Goal: Task Accomplishment & Management: Manage account settings

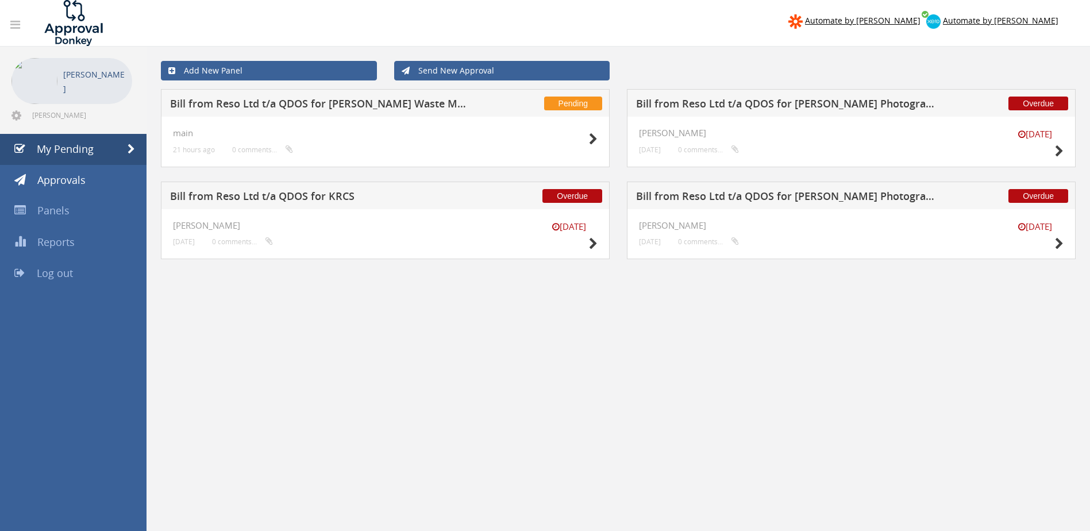
click at [361, 105] on h5 "Bill from Reso Ltd t/a QDOS for [PERSON_NAME] Waste Management Plc" at bounding box center [320, 105] width 301 height 14
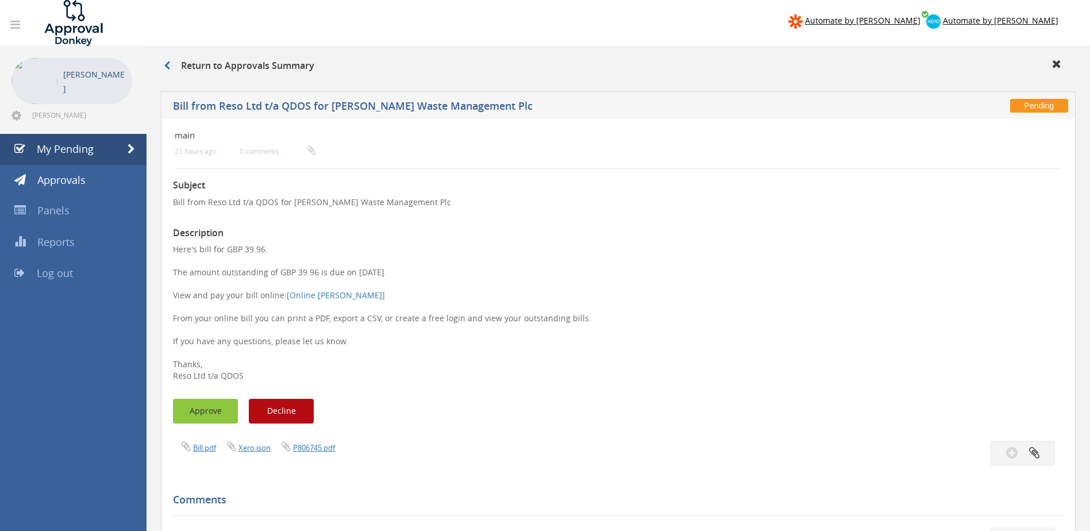
click at [191, 406] on button "Approve" at bounding box center [205, 411] width 65 height 25
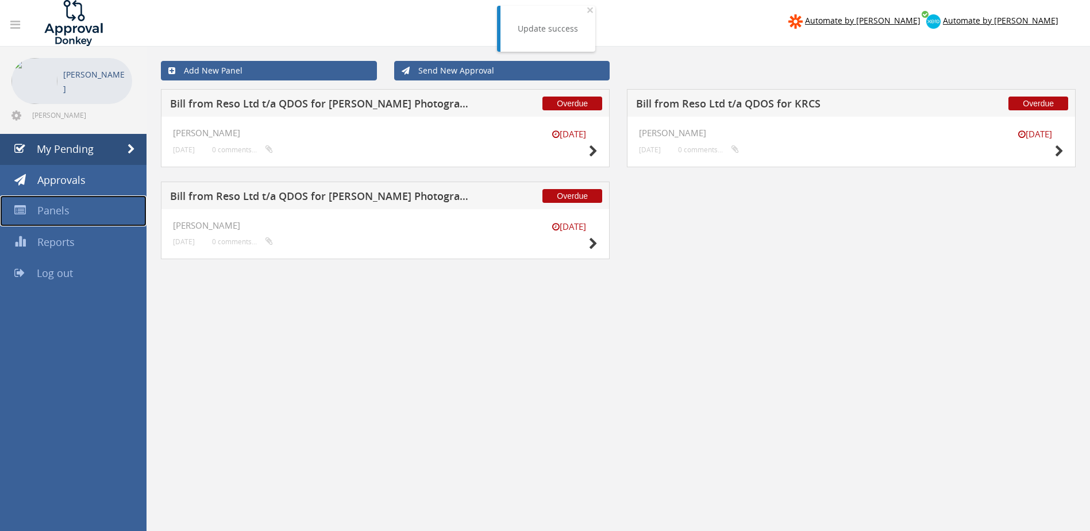
click at [51, 213] on span "Panels" at bounding box center [53, 210] width 32 height 14
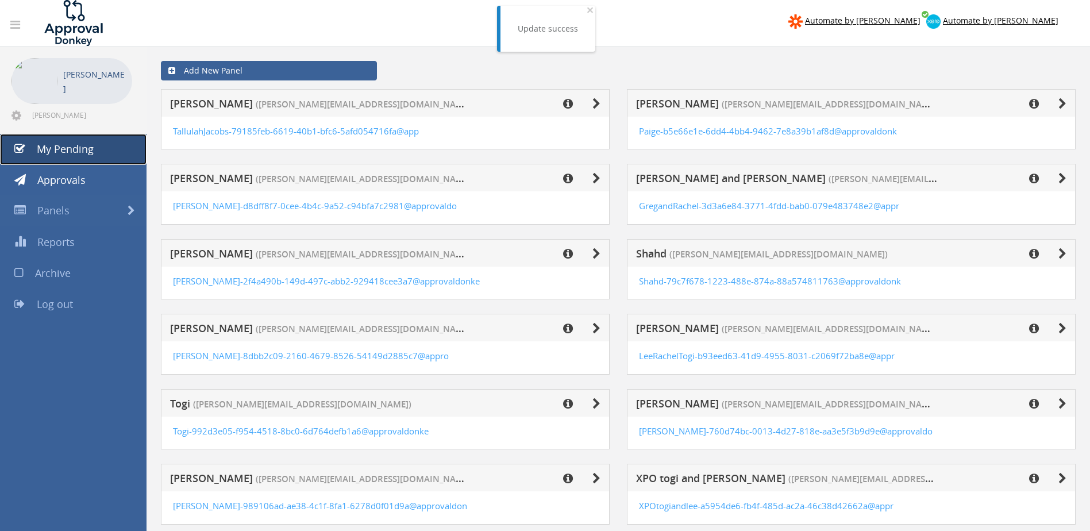
click at [57, 148] on span "My Pending" at bounding box center [65, 149] width 57 height 14
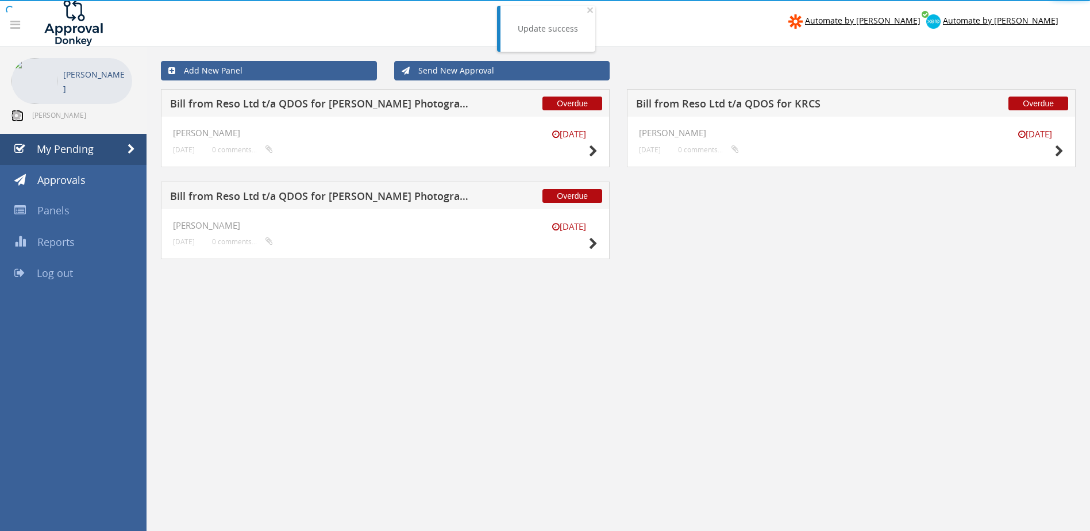
click at [15, 114] on icon at bounding box center [16, 115] width 10 height 11
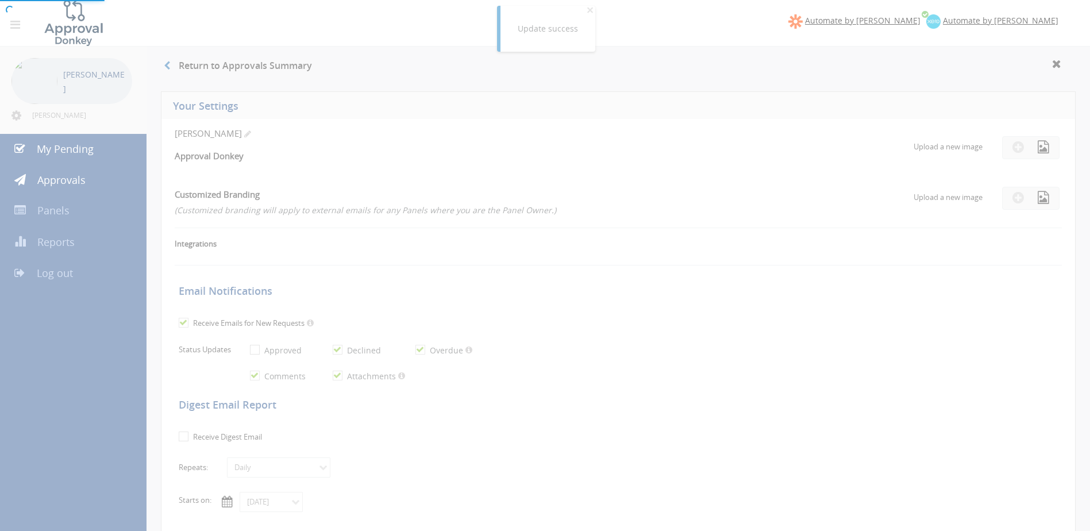
checkbox input "true"
select select "number:1"
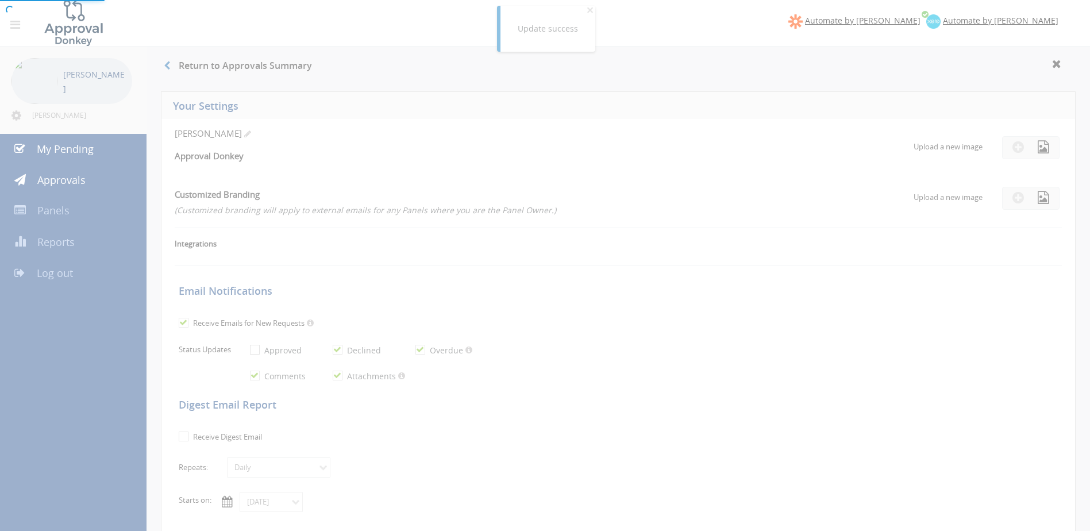
checkbox input "true"
type input "[DATE]"
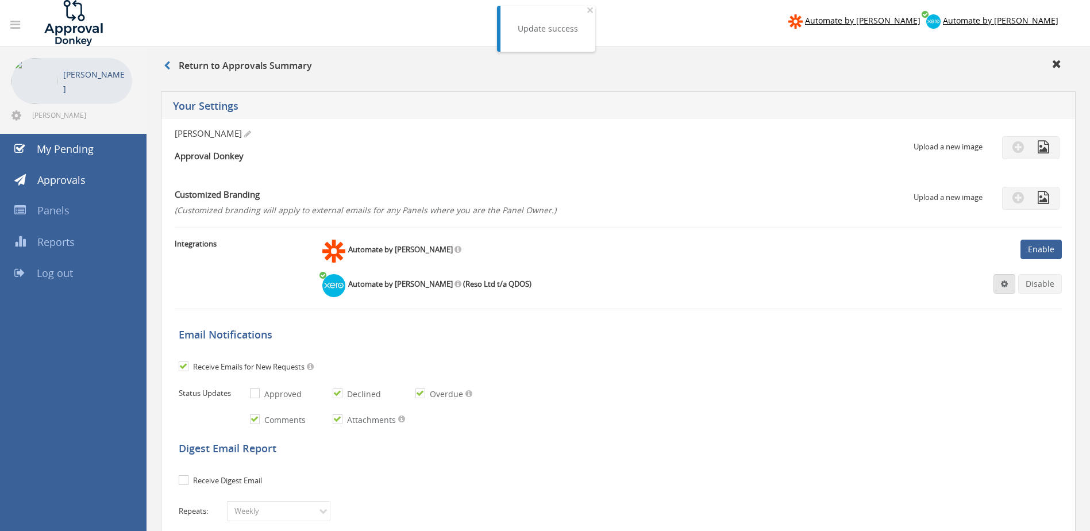
click at [1005, 283] on span at bounding box center [1004, 284] width 7 height 8
click at [951, 304] on link "Settings" at bounding box center [968, 306] width 87 height 18
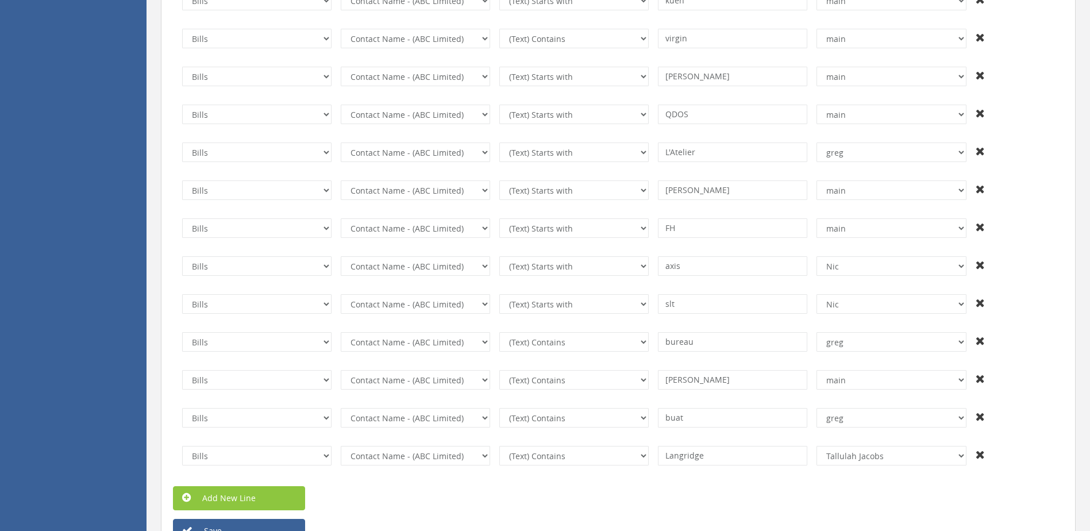
scroll to position [5620, 0]
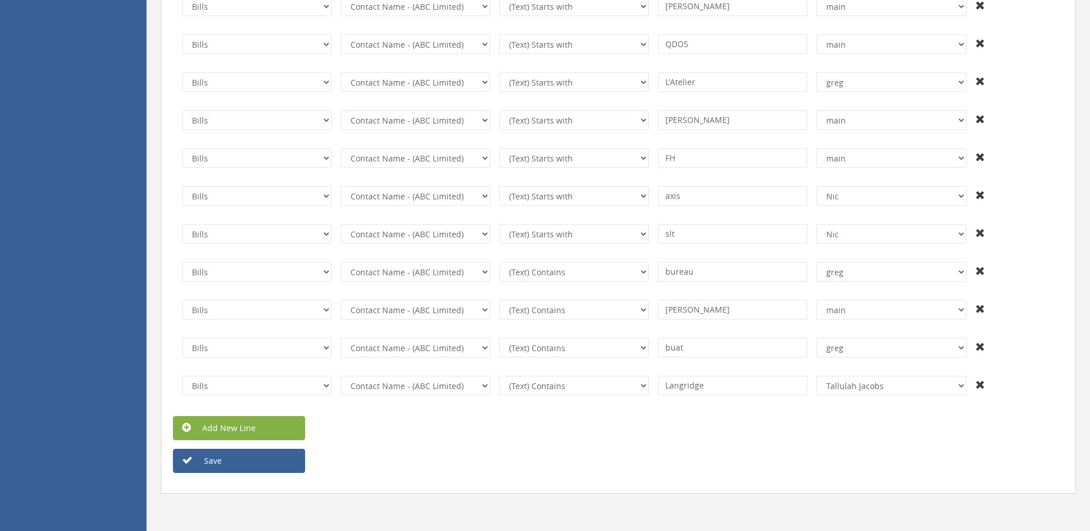
click at [237, 421] on link "Add New Line" at bounding box center [239, 428] width 132 height 24
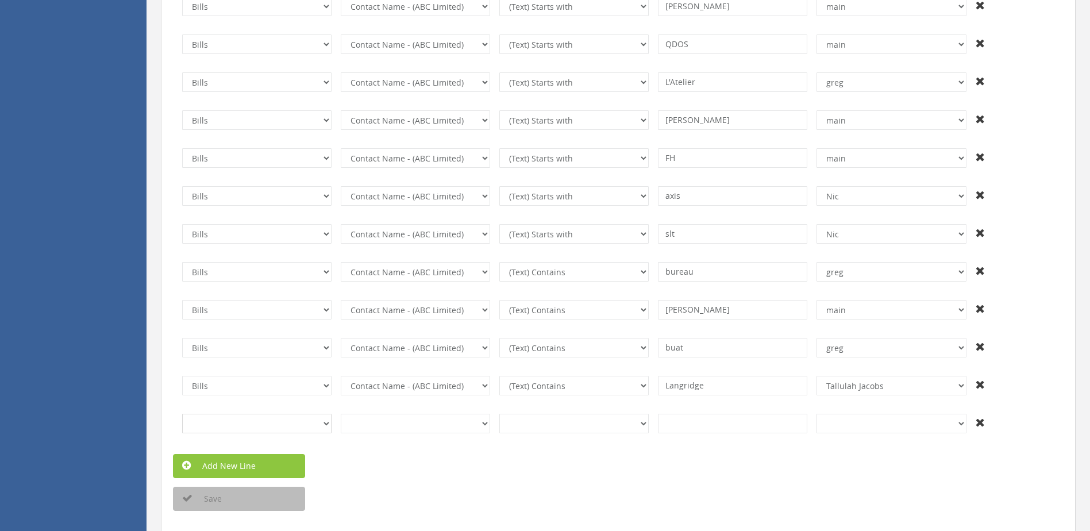
click at [315, 427] on select "Invoices Bills Credit Notes Purchase Orders" at bounding box center [256, 424] width 149 height 20
select select "number:2"
click at [182, 414] on select "Invoices Bills Credit Notes Purchase Orders" at bounding box center [256, 424] width 149 height 20
click at [480, 426] on select "InvoiceID - (92f08561-bd65-469b-93fb-65dd1552c678) InvoiceNumber - (null) Conta…" at bounding box center [415, 424] width 149 height 20
select select "number:55"
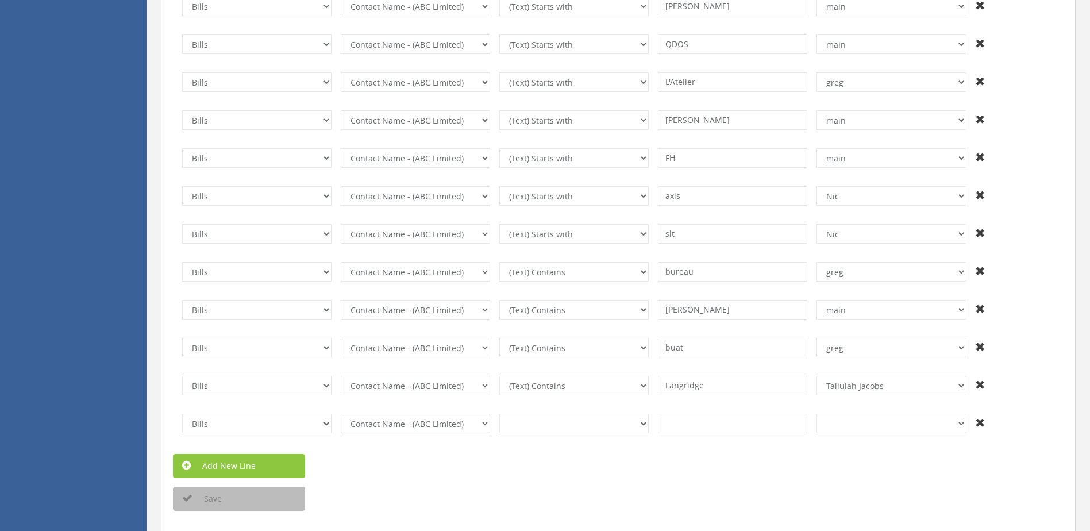
click at [341, 414] on select "InvoiceID - (92f08561-bd65-469b-93fb-65dd1552c678) InvoiceNumber - (null) Conta…" at bounding box center [415, 424] width 149 height 20
click at [632, 426] on select "(Text) Contains (Text) Does not contain (Text) Exactly matches (Text) Does not …" at bounding box center [573, 424] width 149 height 20
select select "number:1"
click at [499, 414] on select "(Text) Contains (Text) Does not contain (Text) Exactly matches (Text) Does not …" at bounding box center [573, 424] width 149 height 20
click at [674, 429] on input at bounding box center [732, 424] width 149 height 20
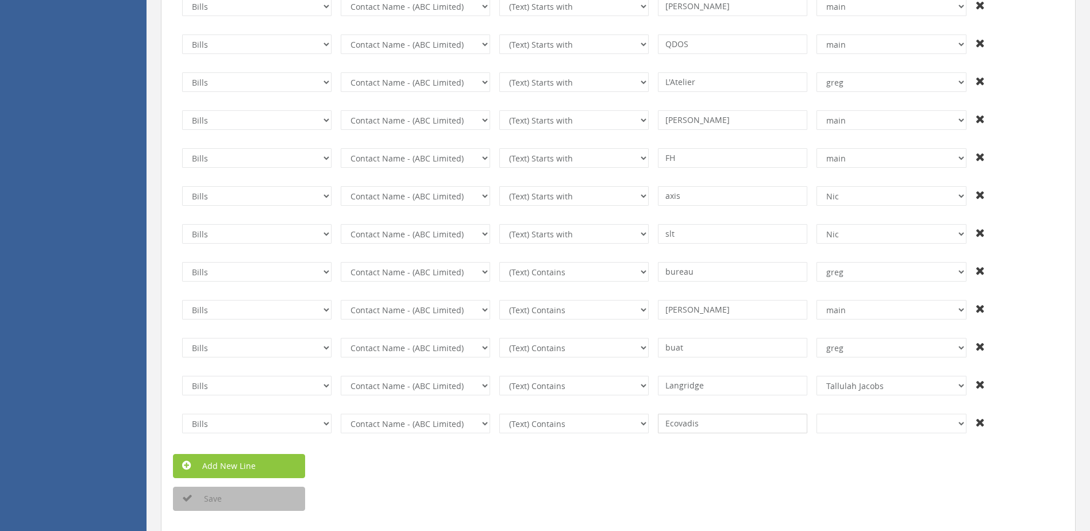
type input "Ecovadis"
click at [939, 423] on select "+And [PERSON_NAME] [PERSON_NAME] [PERSON_NAME] and [PERSON_NAME] [PERSON_NAME] …" at bounding box center [890, 424] width 149 height 20
select select "number:14088"
click at [816, 414] on select "+And [PERSON_NAME] [PERSON_NAME] [PERSON_NAME] and [PERSON_NAME] [PERSON_NAME] …" at bounding box center [890, 424] width 149 height 20
click at [632, 489] on div "Save" at bounding box center [618, 499] width 908 height 24
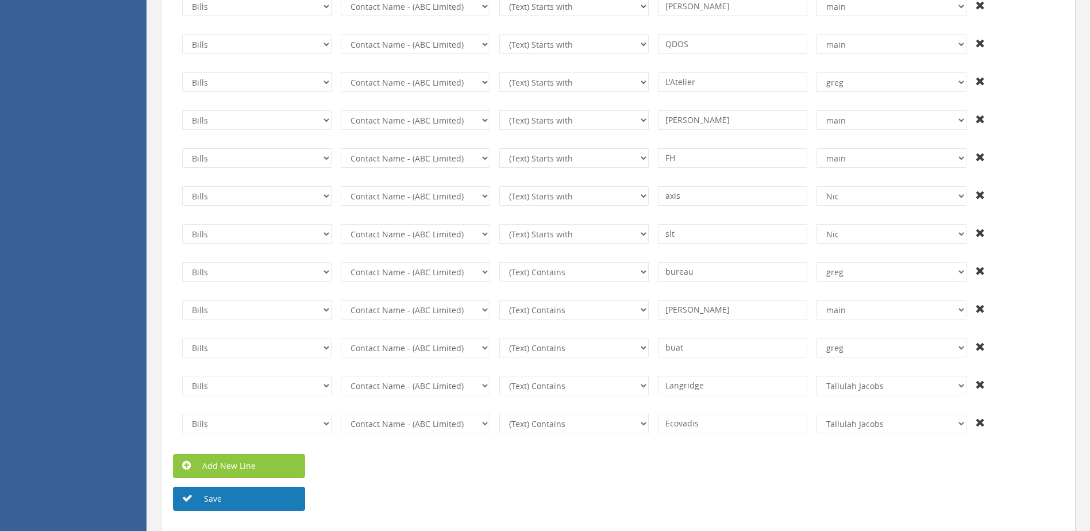
click at [193, 499] on button "Save" at bounding box center [239, 499] width 132 height 24
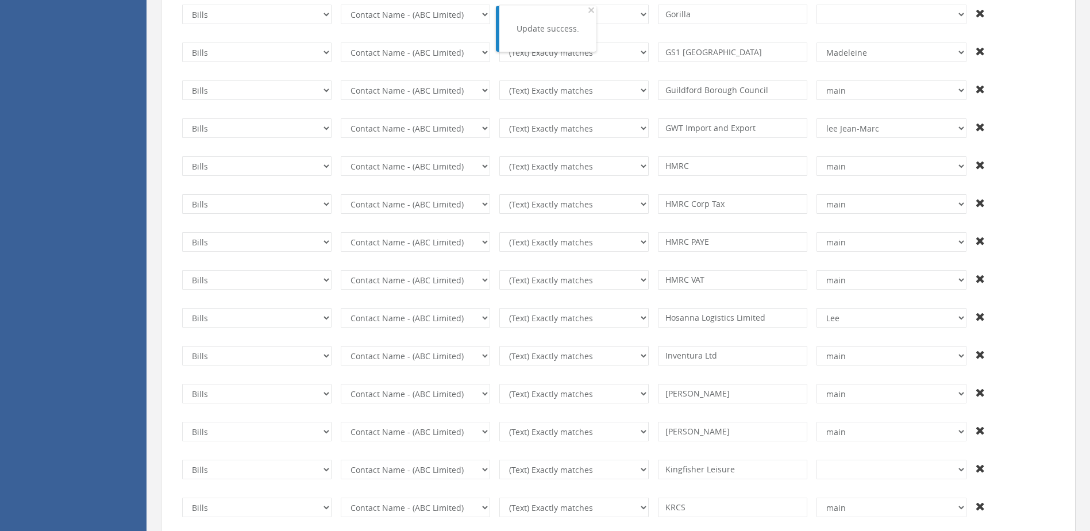
scroll to position [0, 0]
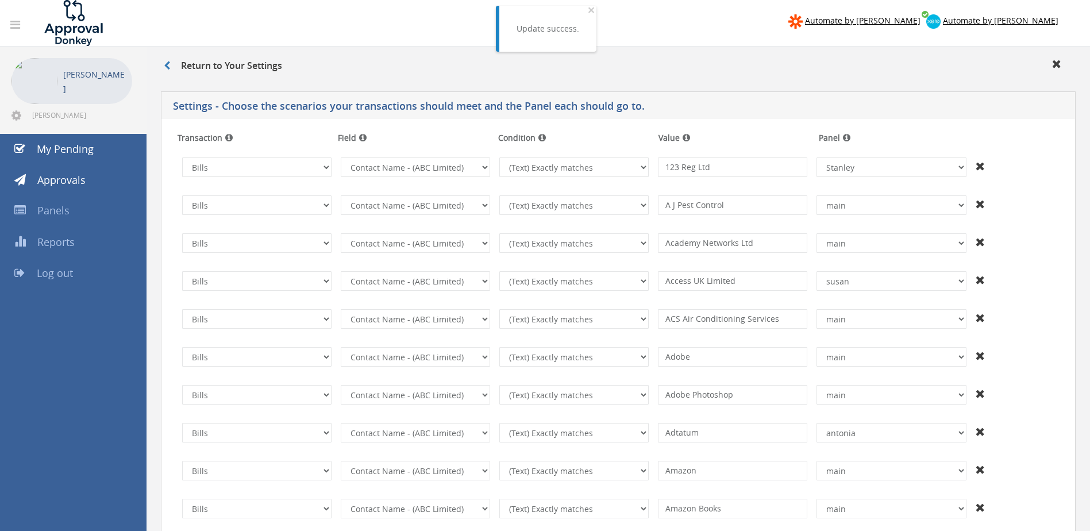
click at [383, 48] on div "Return to Your Settings" at bounding box center [617, 66] width 943 height 39
click at [45, 211] on span "Panels" at bounding box center [53, 210] width 32 height 14
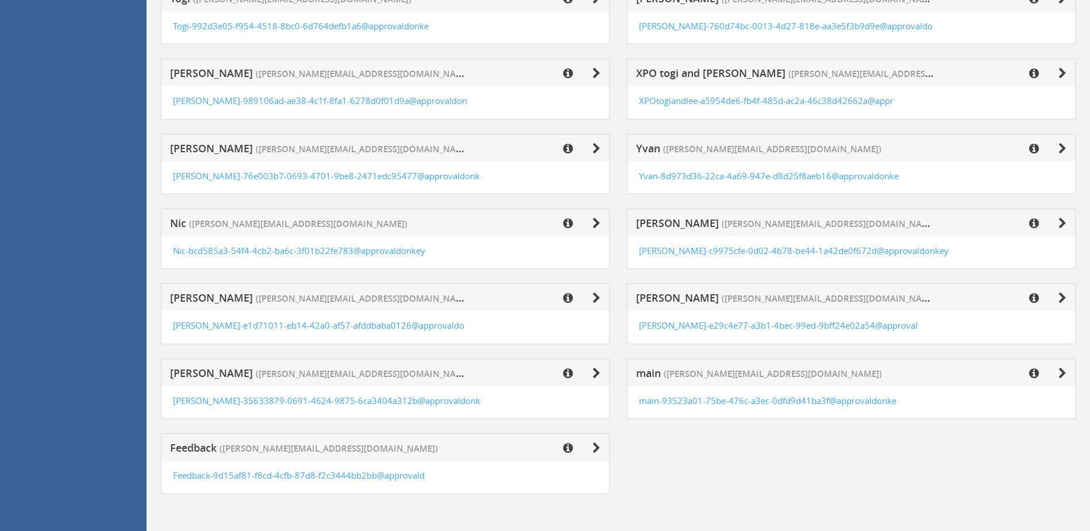
scroll to position [406, 0]
click at [1059, 372] on icon at bounding box center [1062, 372] width 8 height 11
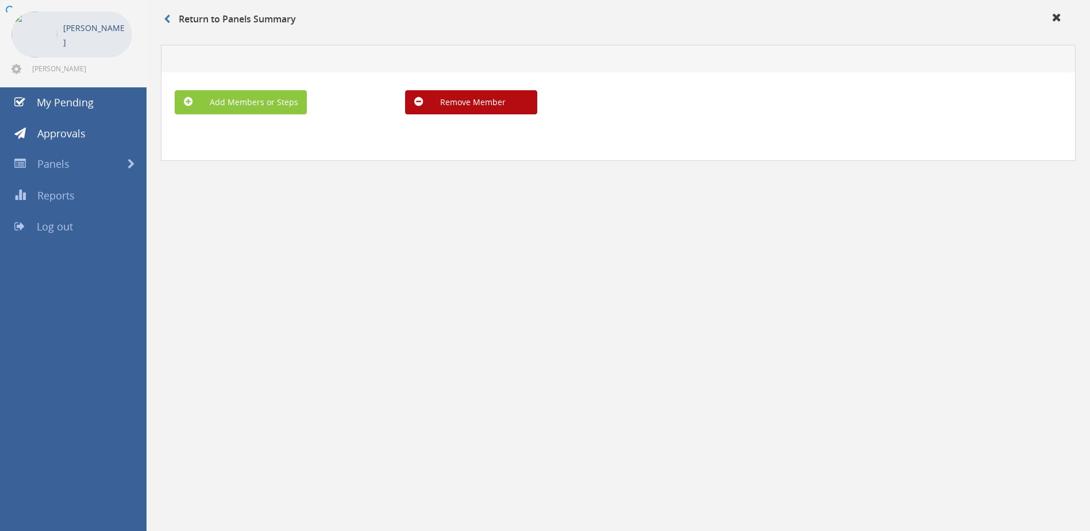
scroll to position [47, 0]
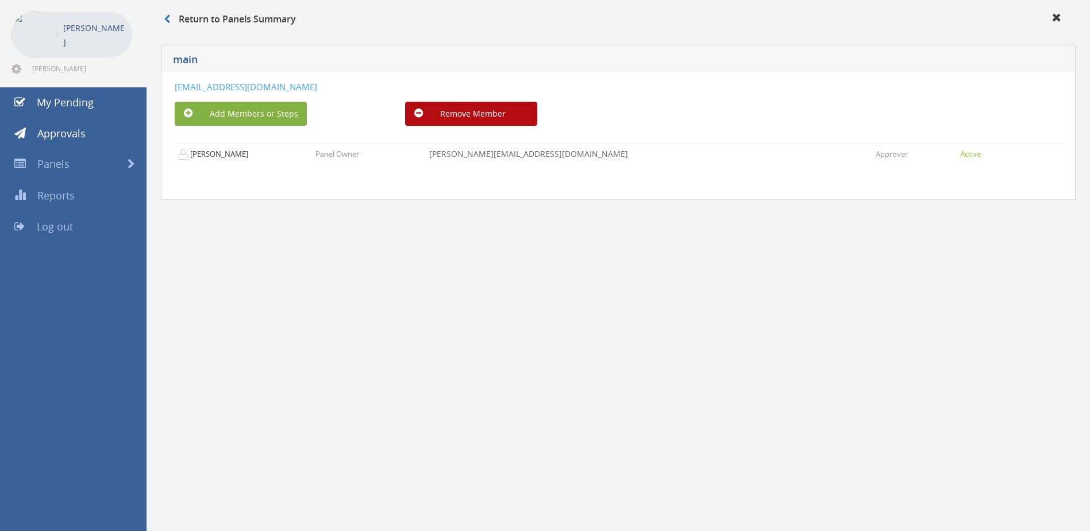
click at [249, 110] on button "Add Members or Steps" at bounding box center [241, 114] width 132 height 24
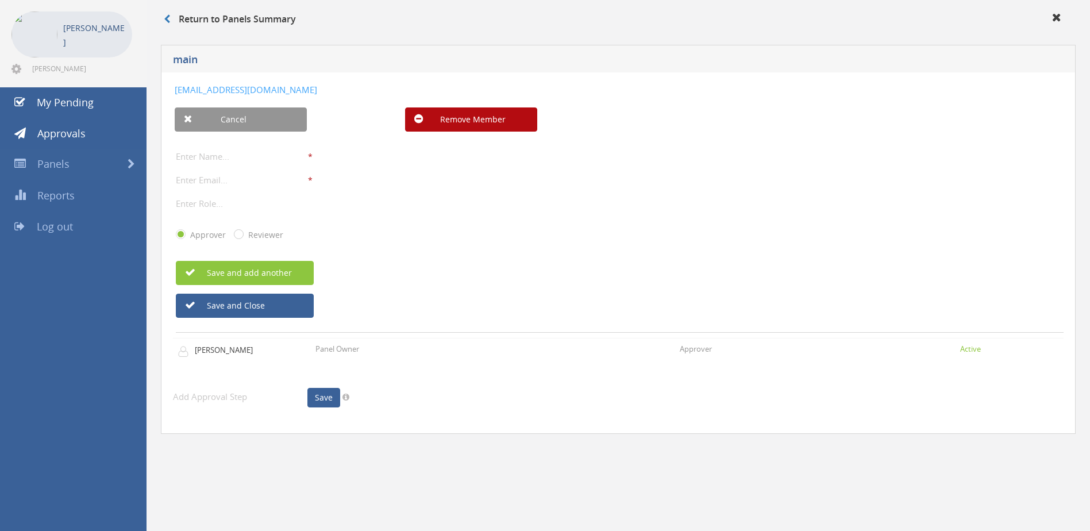
click at [222, 155] on input "text" at bounding box center [242, 156] width 132 height 15
type input "hanaf"
click at [208, 179] on input "email" at bounding box center [242, 179] width 132 height 15
type input "[EMAIL_ADDRESS][DOMAIN_NAME]"
click at [571, 223] on div "Approver Reviewer" at bounding box center [619, 234] width 887 height 30
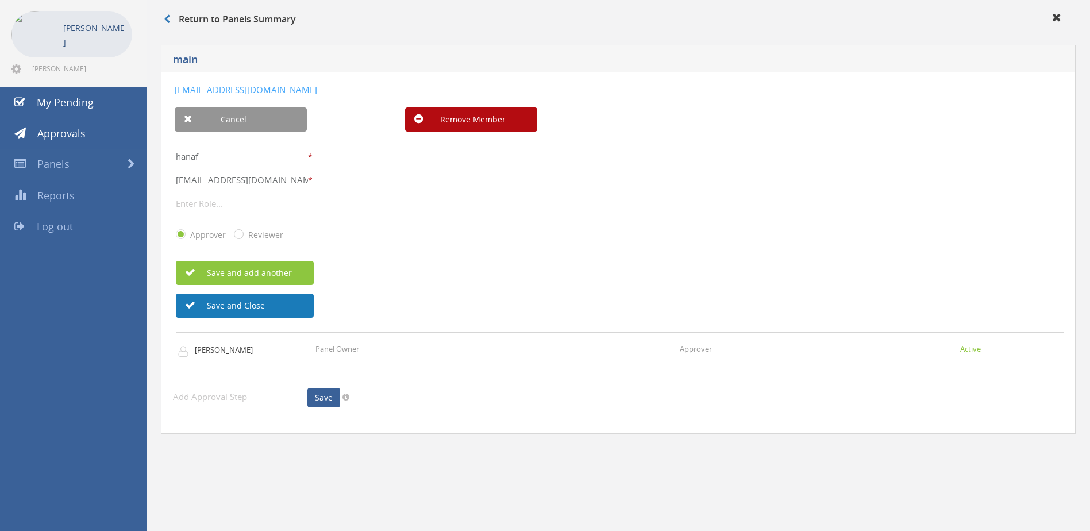
click at [227, 303] on button "Save and Close" at bounding box center [245, 306] width 138 height 24
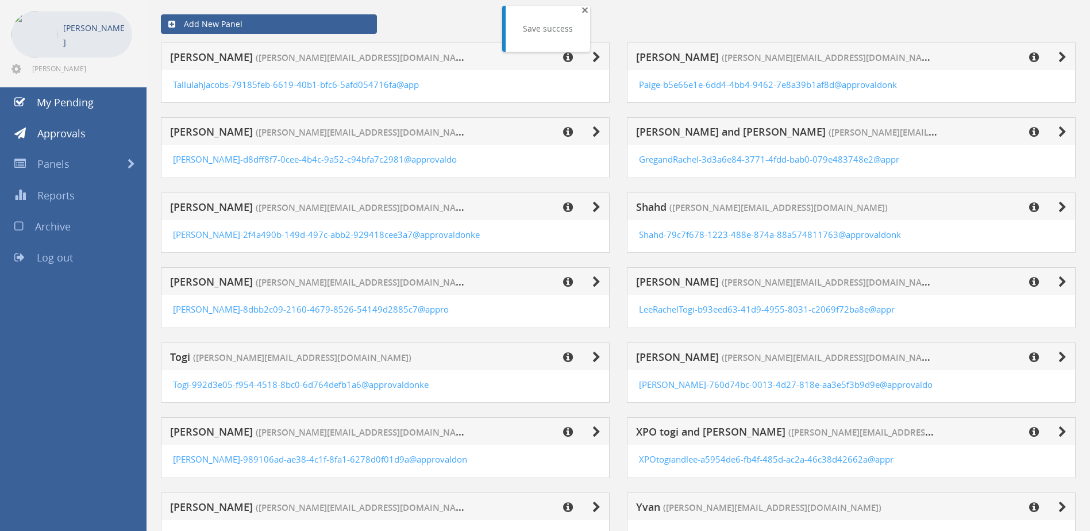
click at [583, 11] on span "×" at bounding box center [584, 10] width 7 height 16
click at [457, 22] on div "Add New Panel" at bounding box center [618, 24] width 932 height 37
